Goal: Task Accomplishment & Management: Manage account settings

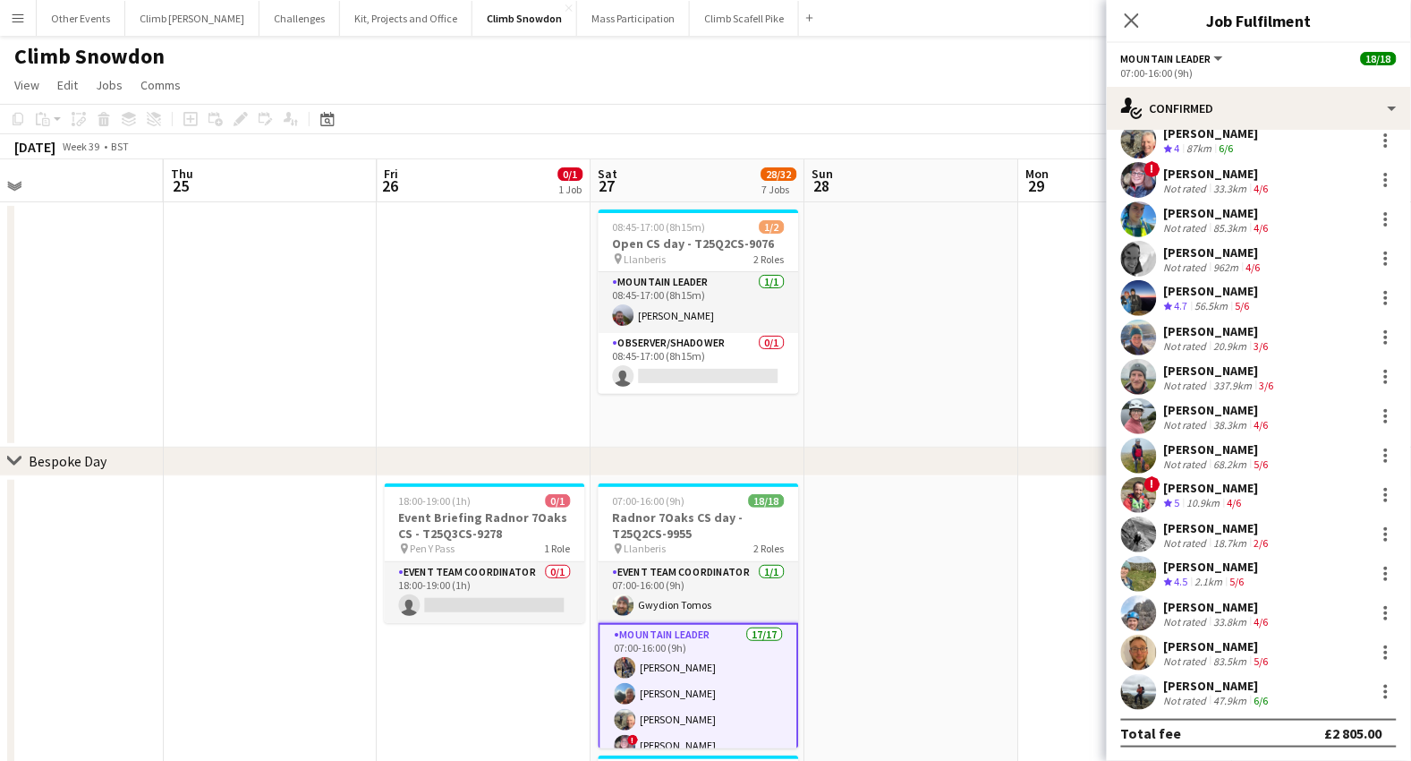
scroll to position [138, 0]
click at [1290, 349] on div "[PERSON_NAME] Not rated 20.9km 3/6" at bounding box center [1259, 337] width 304 height 36
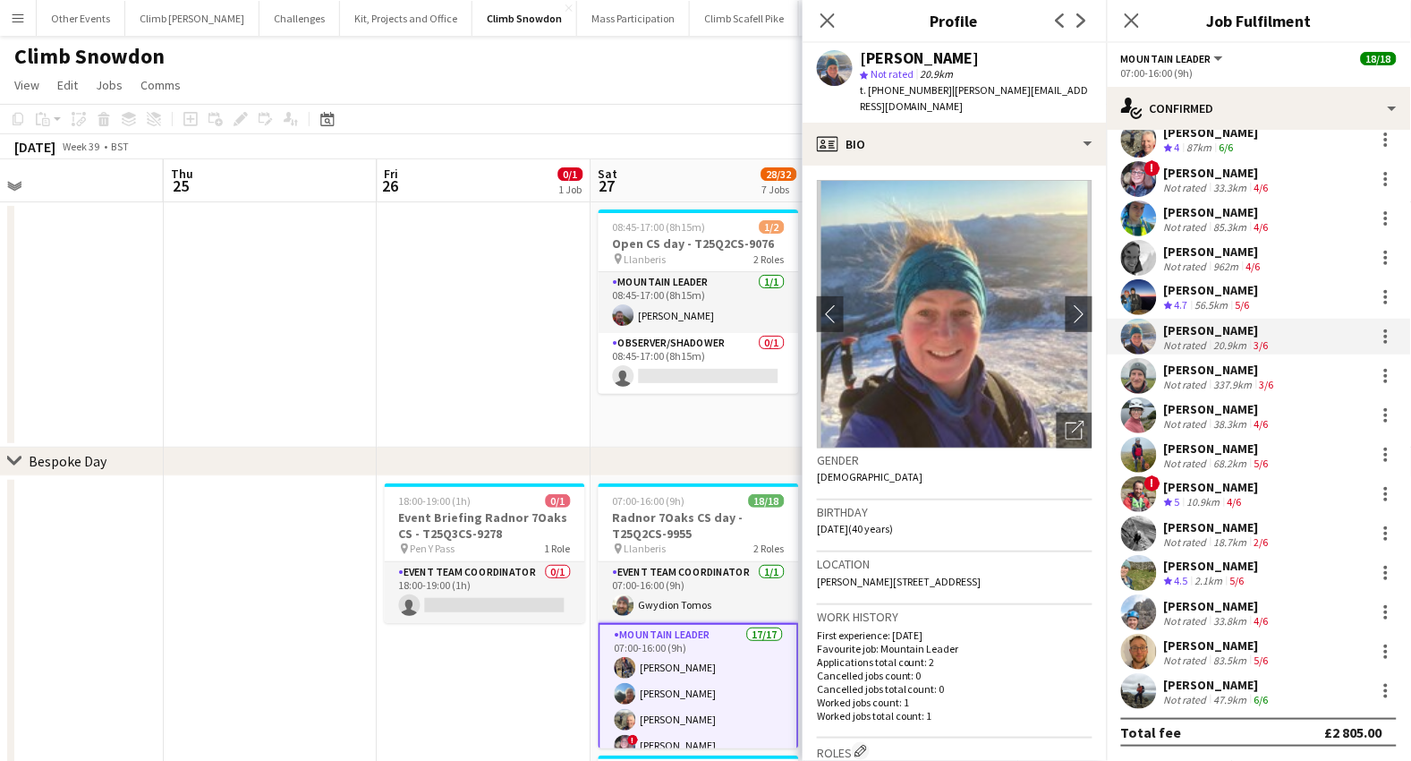
click at [1142, 207] on app-user-avatar at bounding box center [1139, 218] width 36 height 36
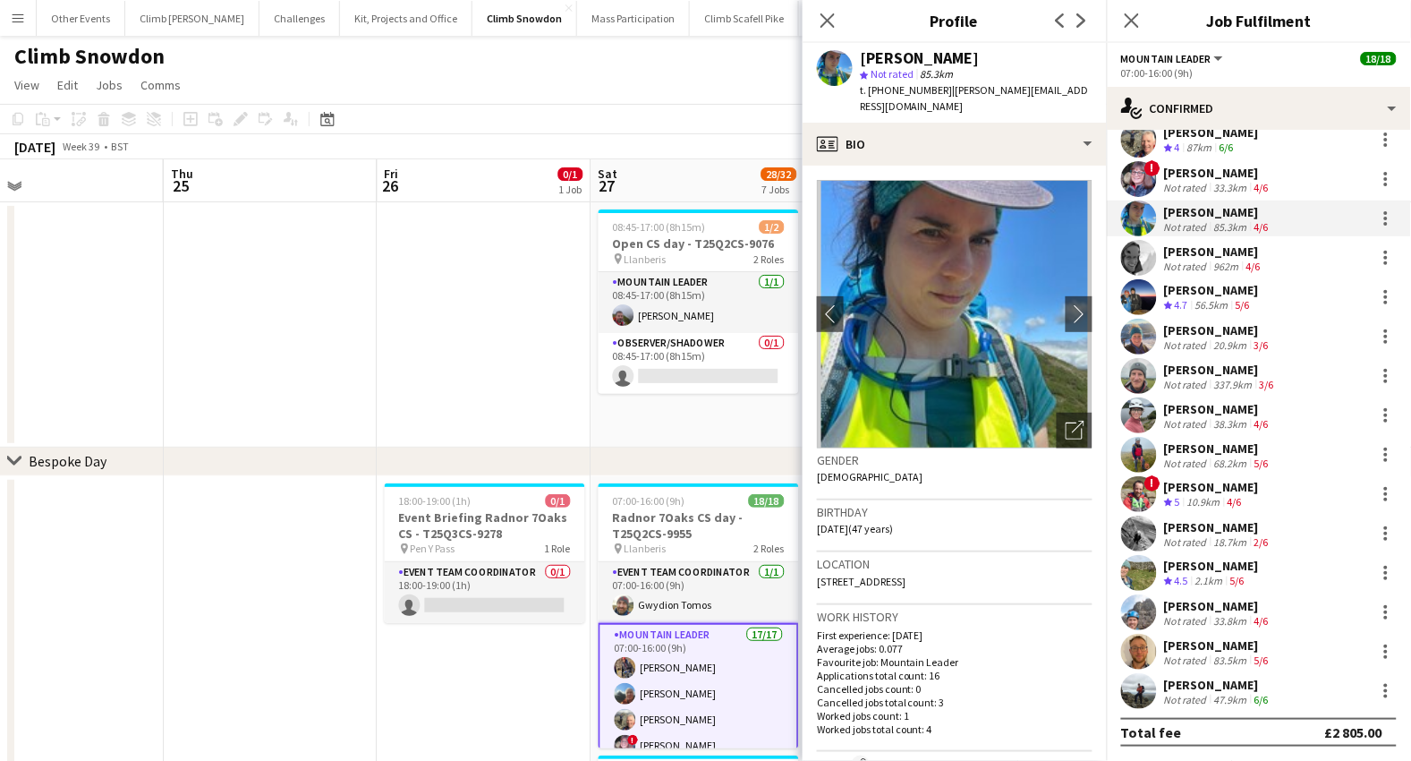
click at [1211, 341] on div "20.9km" at bounding box center [1231, 344] width 40 height 13
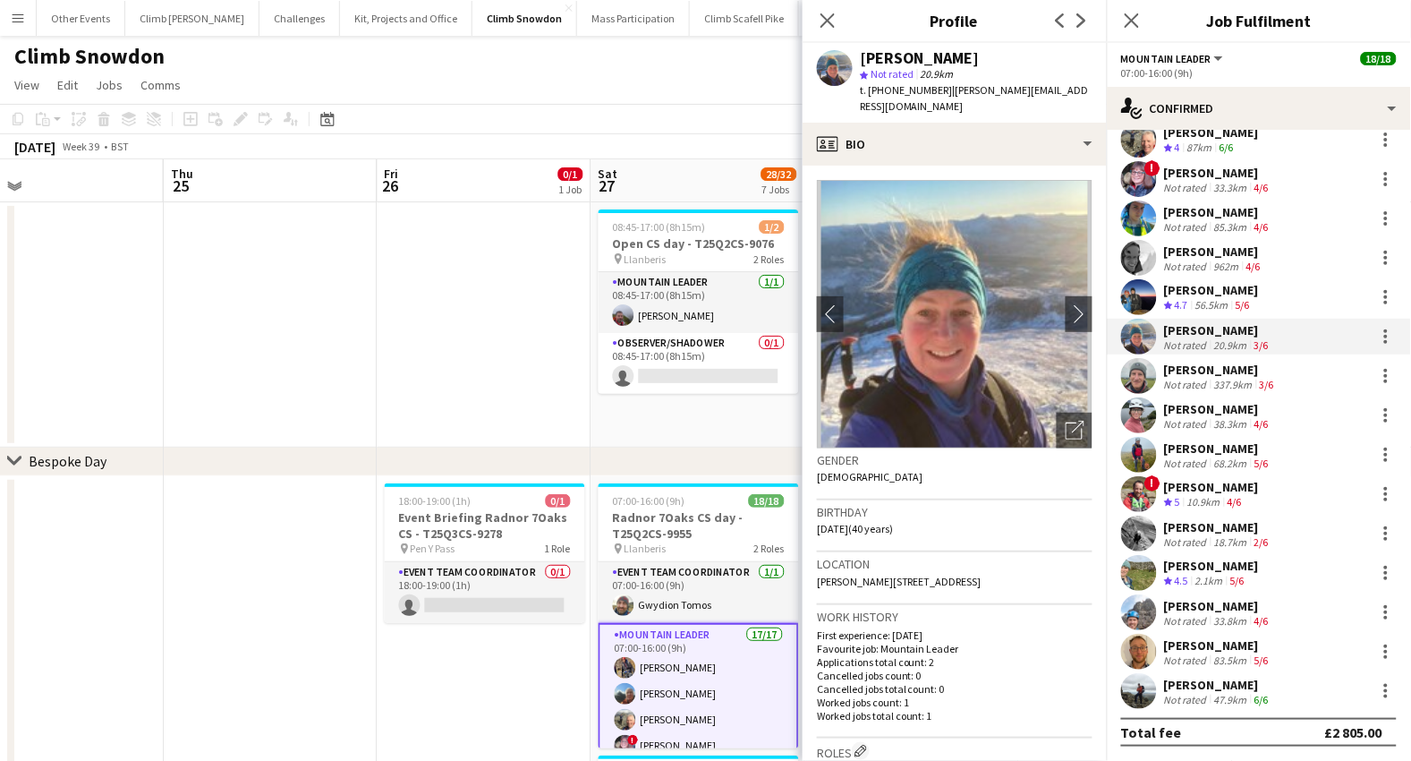
click at [1162, 369] on div "[PERSON_NAME] Not rated 337.9km 3/6" at bounding box center [1259, 376] width 304 height 36
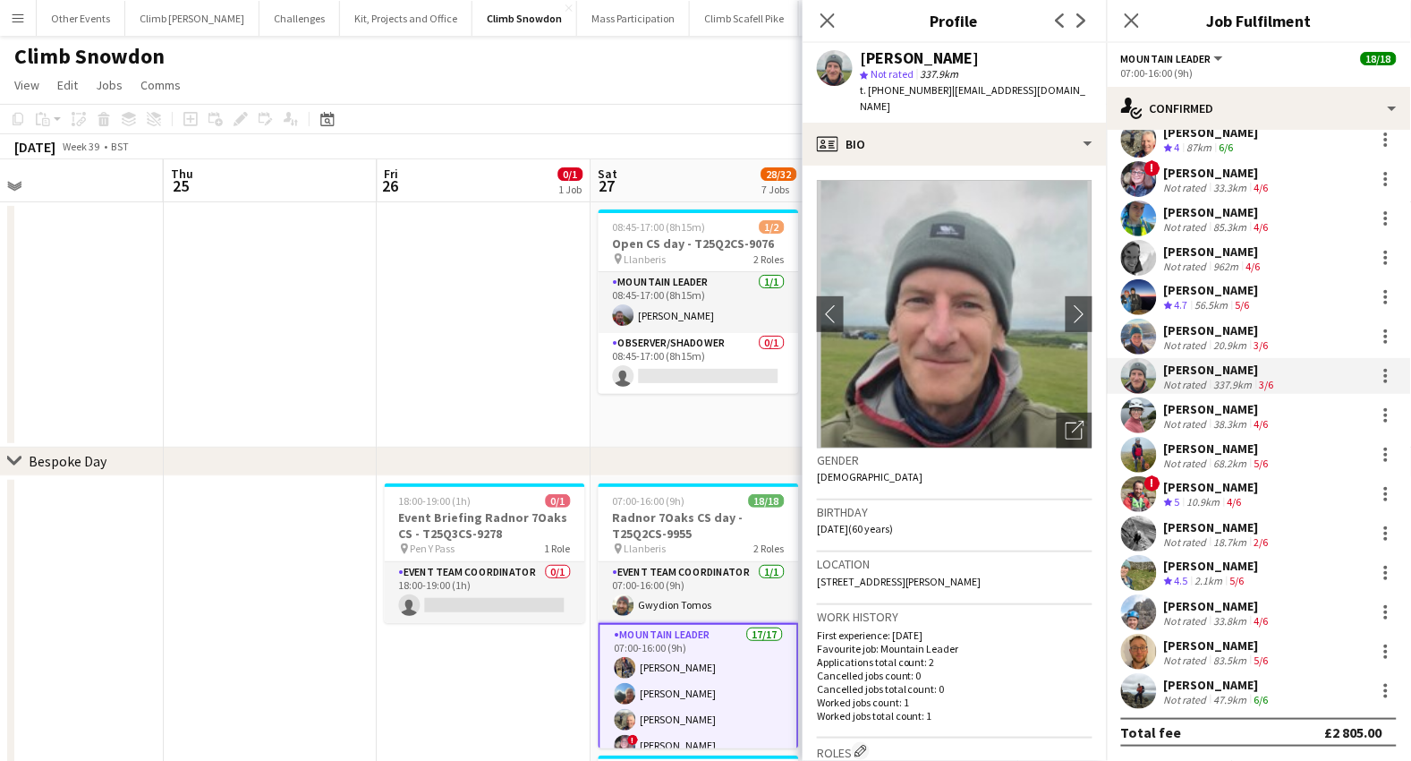
click at [1137, 419] on app-user-avatar at bounding box center [1139, 415] width 36 height 36
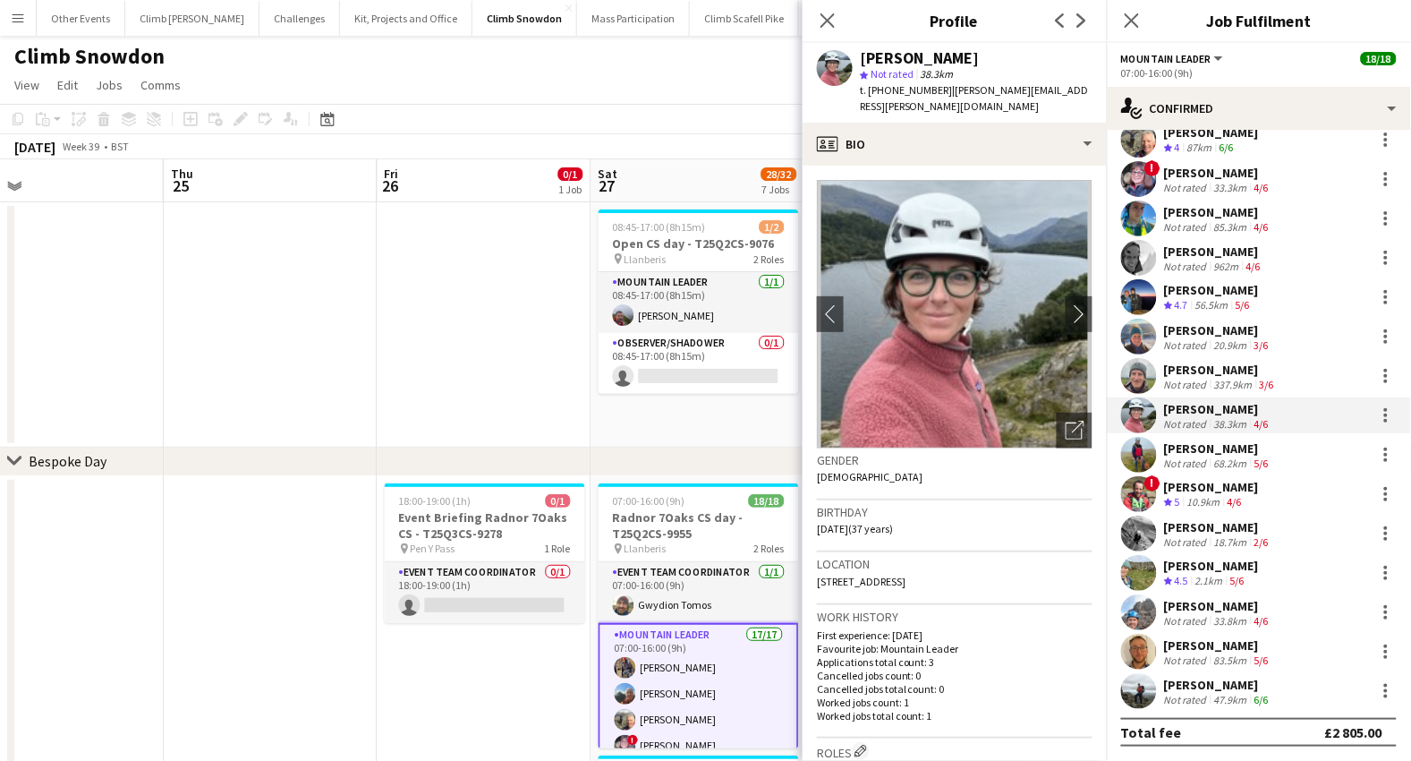
click at [1144, 447] on app-user-avatar at bounding box center [1139, 455] width 36 height 36
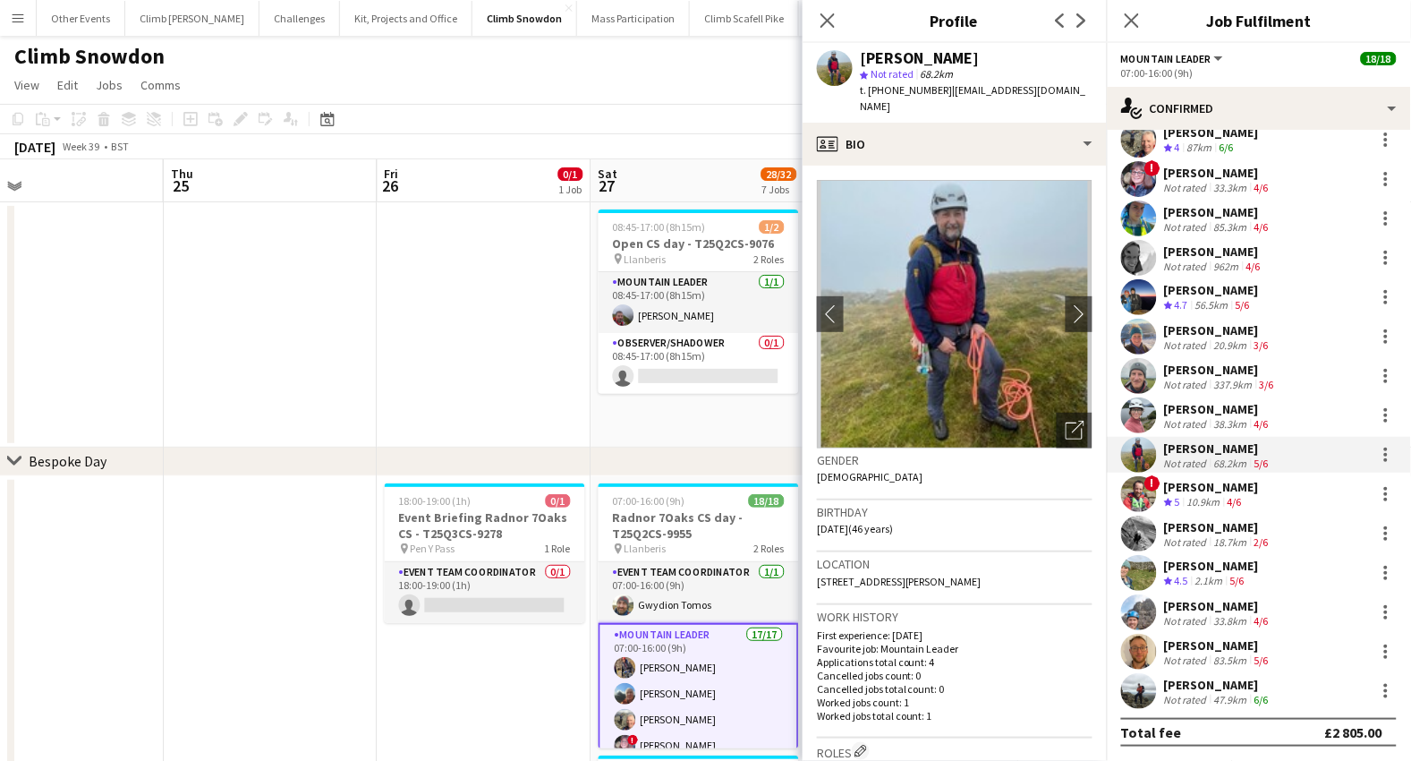
click at [1141, 529] on app-user-avatar at bounding box center [1139, 533] width 36 height 36
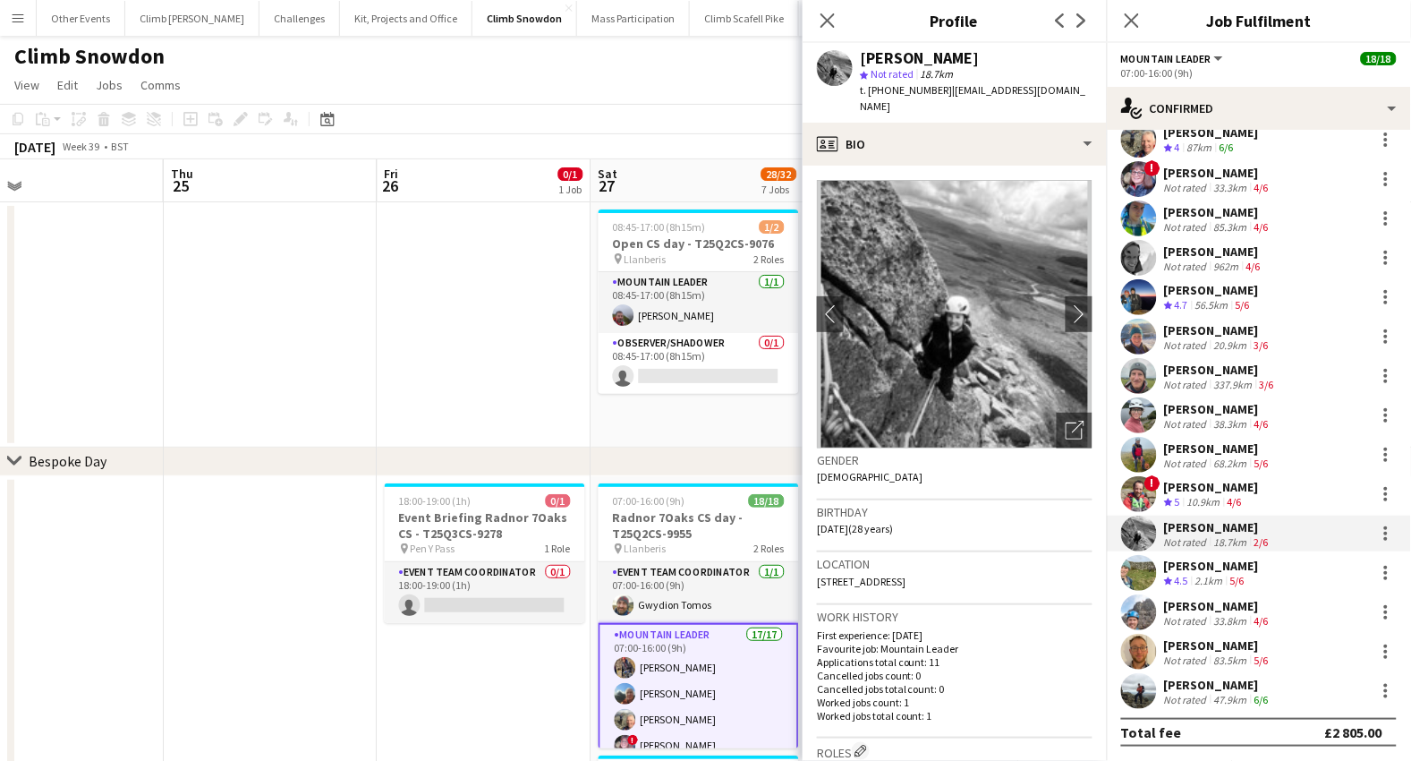
click at [1139, 571] on app-user-avatar at bounding box center [1139, 573] width 36 height 36
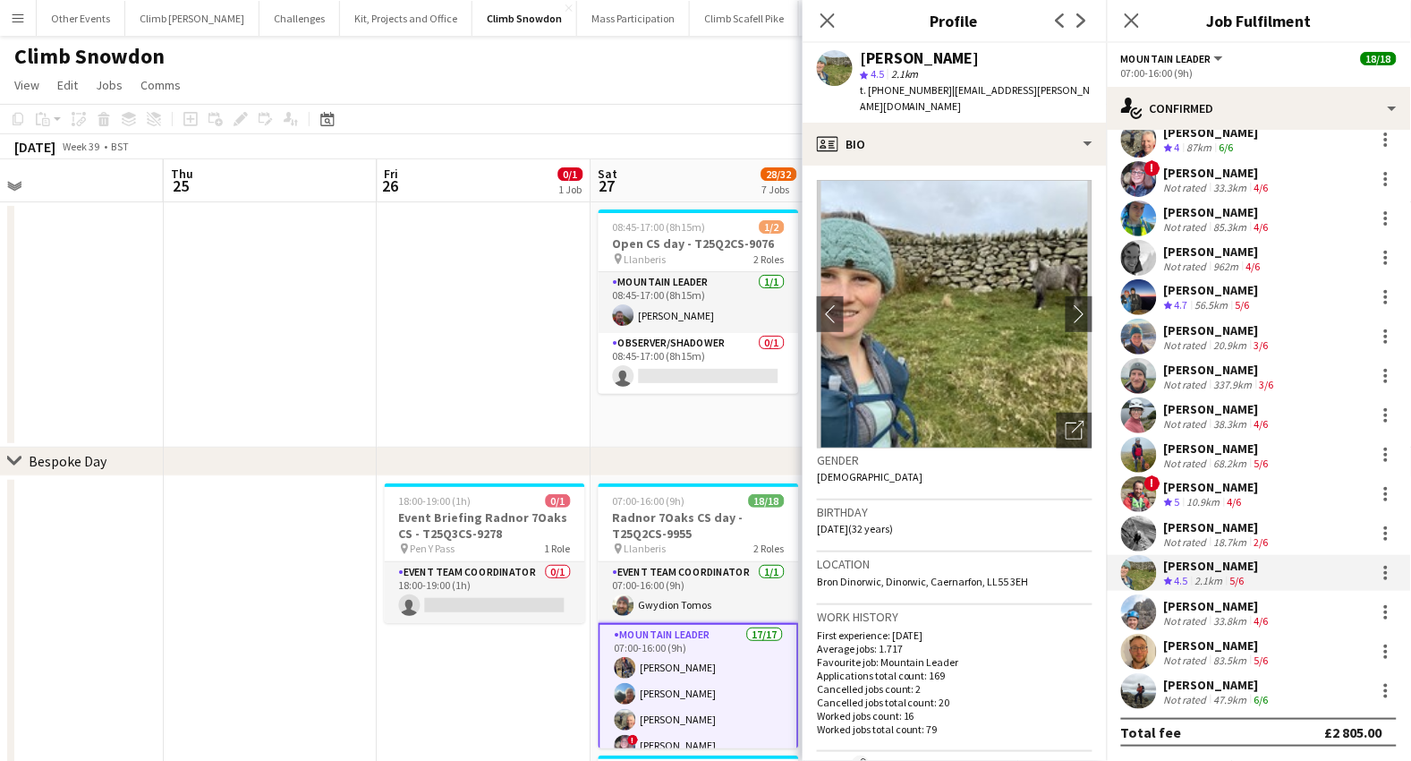
click at [1139, 599] on app-user-avatar at bounding box center [1139, 612] width 36 height 36
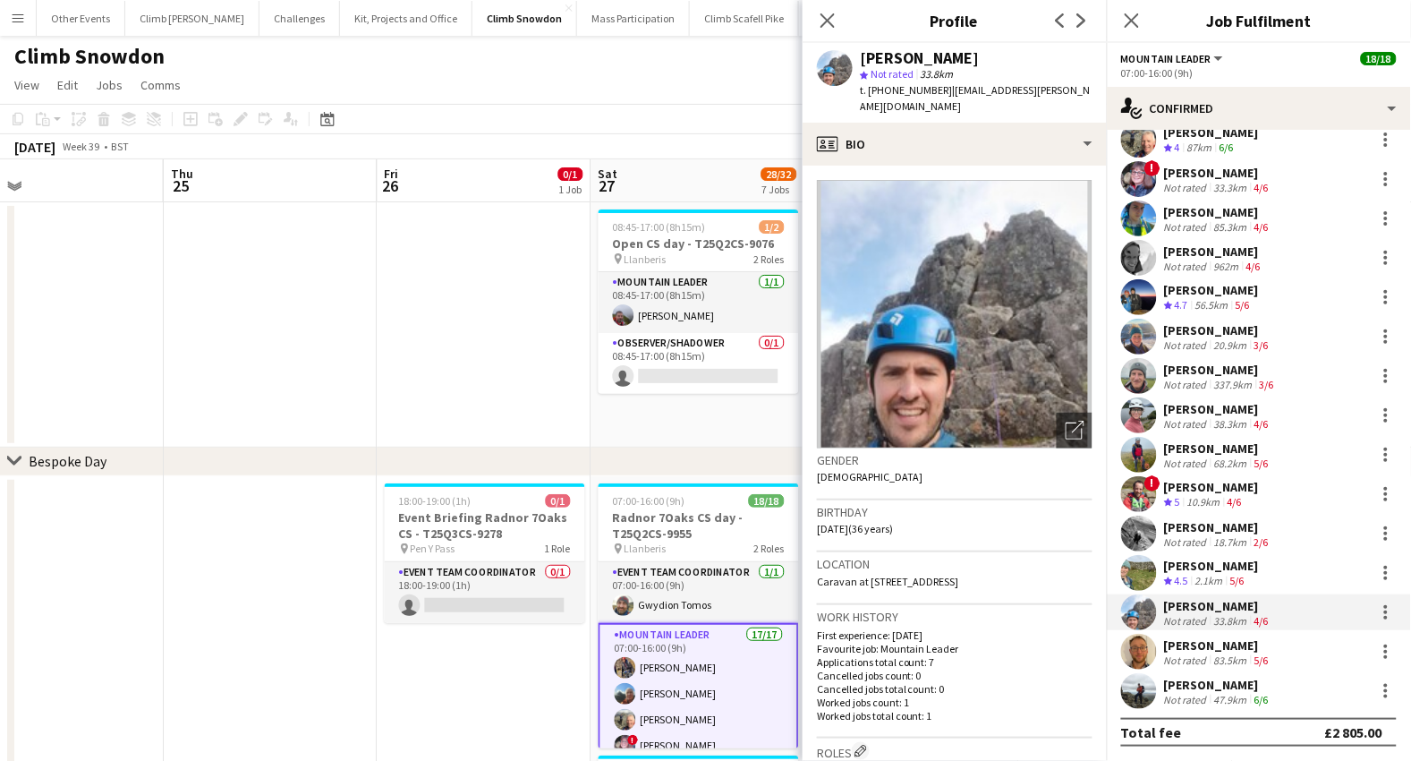
click at [1153, 648] on app-user-avatar at bounding box center [1139, 652] width 36 height 36
